Goal: Information Seeking & Learning: Understand process/instructions

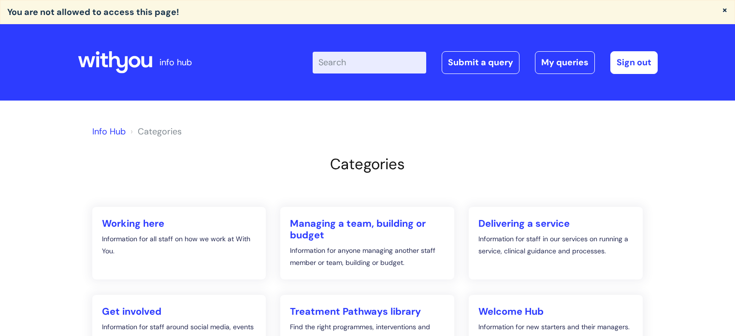
scroll to position [97, 0]
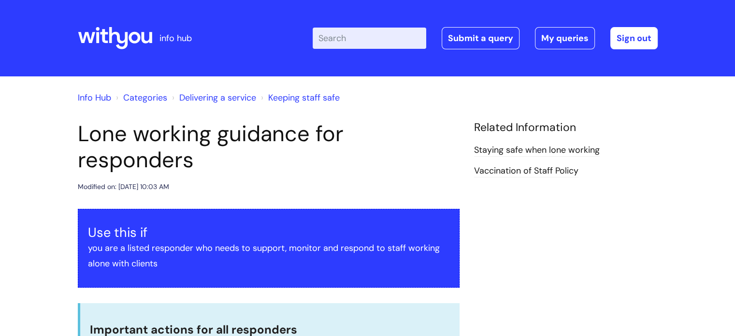
click at [300, 98] on link "Keeping staff safe" at bounding box center [304, 98] width 72 height 12
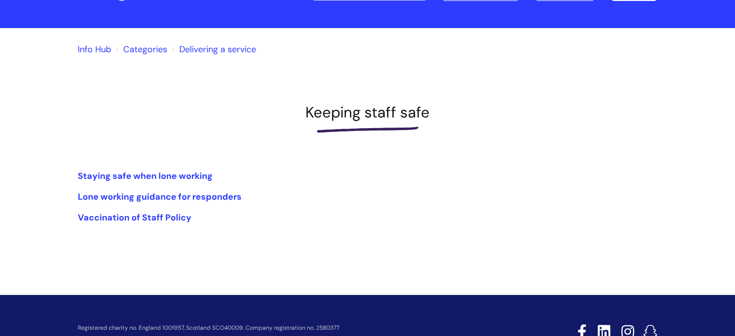
scroll to position [97, 0]
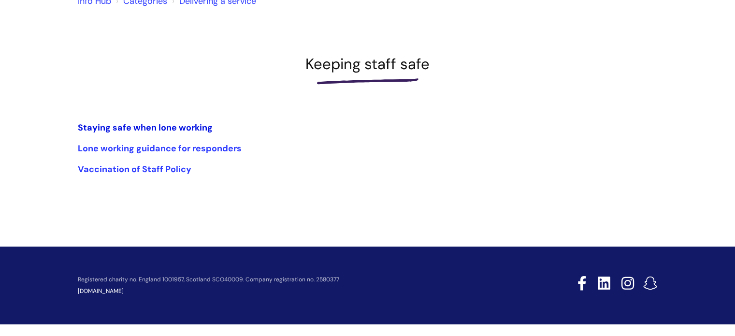
click at [172, 126] on link "Staying safe when lone working" at bounding box center [145, 128] width 135 height 12
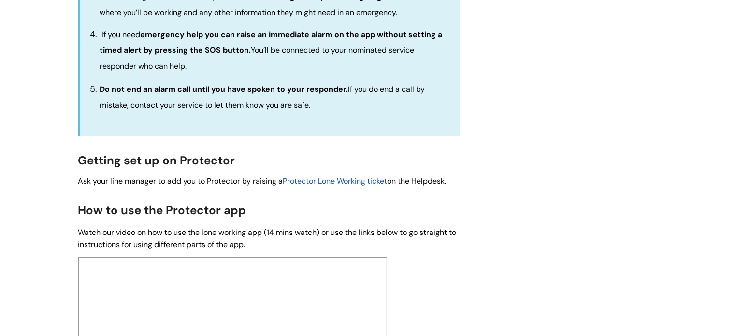
scroll to position [483, 0]
